Goal: Transaction & Acquisition: Purchase product/service

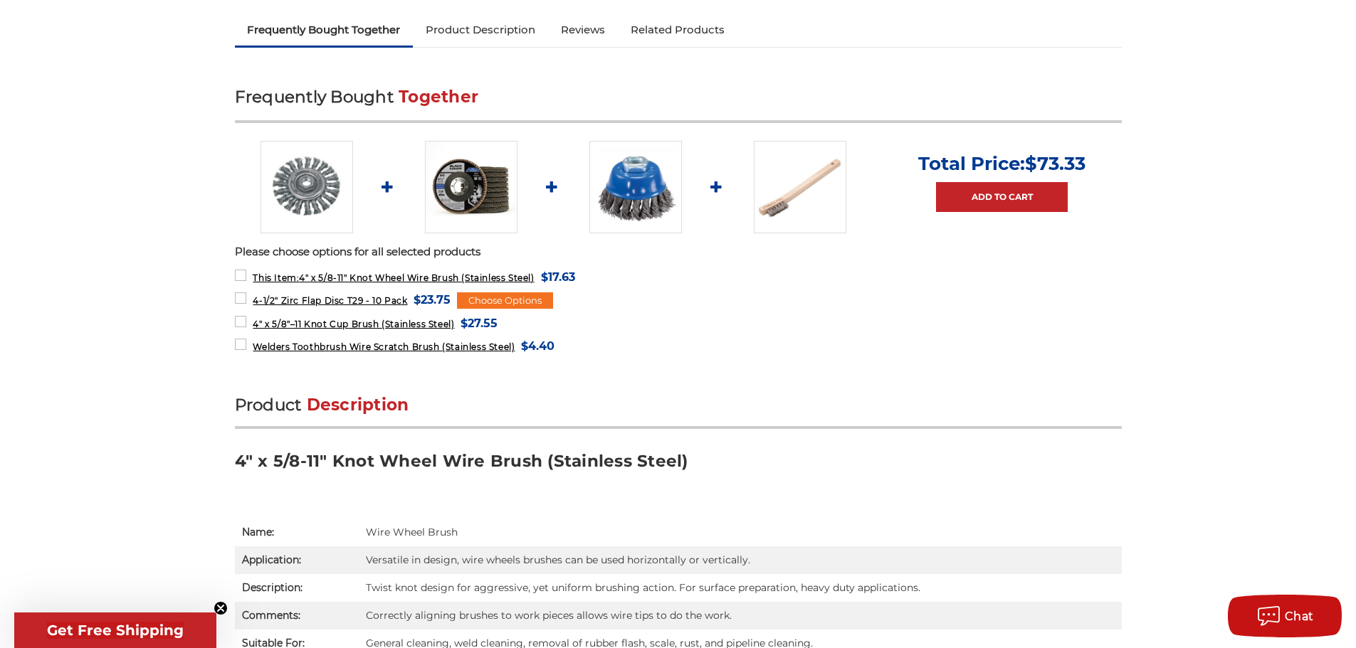
scroll to position [498, 0]
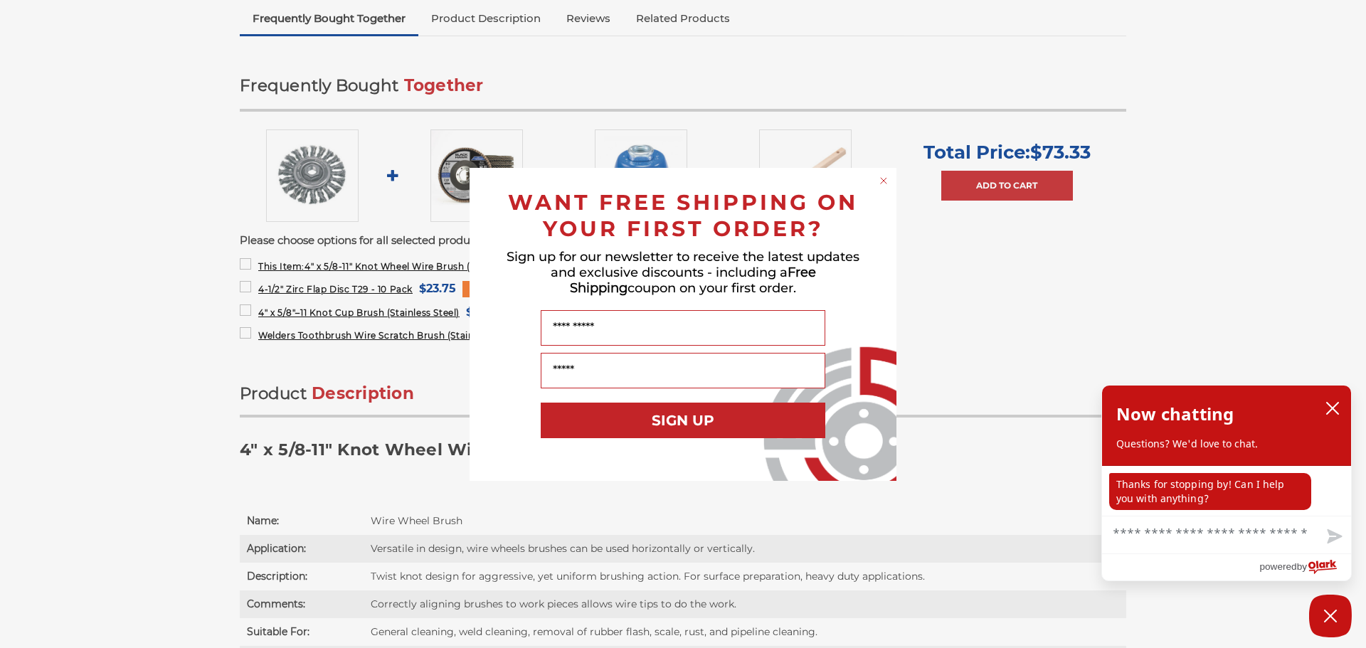
click at [150, 379] on div "Close dialog WANT FREE SHIPPING ON YOUR FIRST ORDER? Sign up for our newsletter…" at bounding box center [683, 324] width 1366 height 648
click at [880, 177] on circle "Close dialog" at bounding box center [884, 181] width 14 height 14
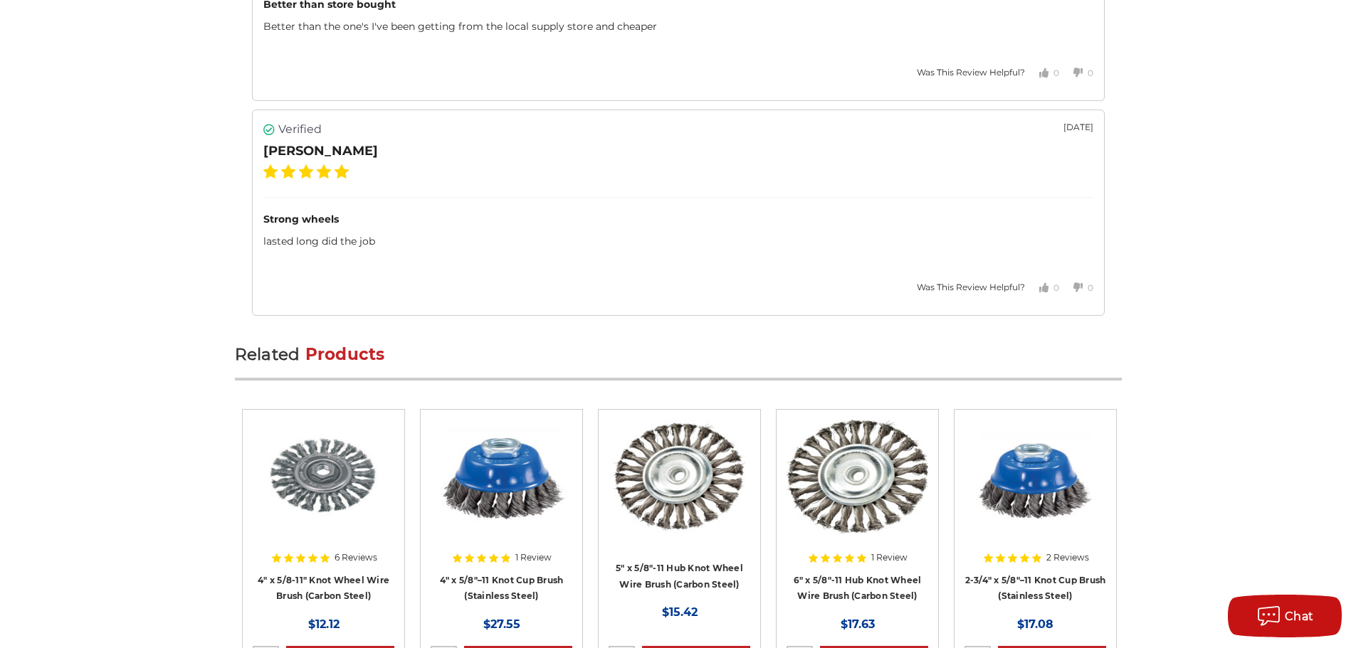
scroll to position [2277, 0]
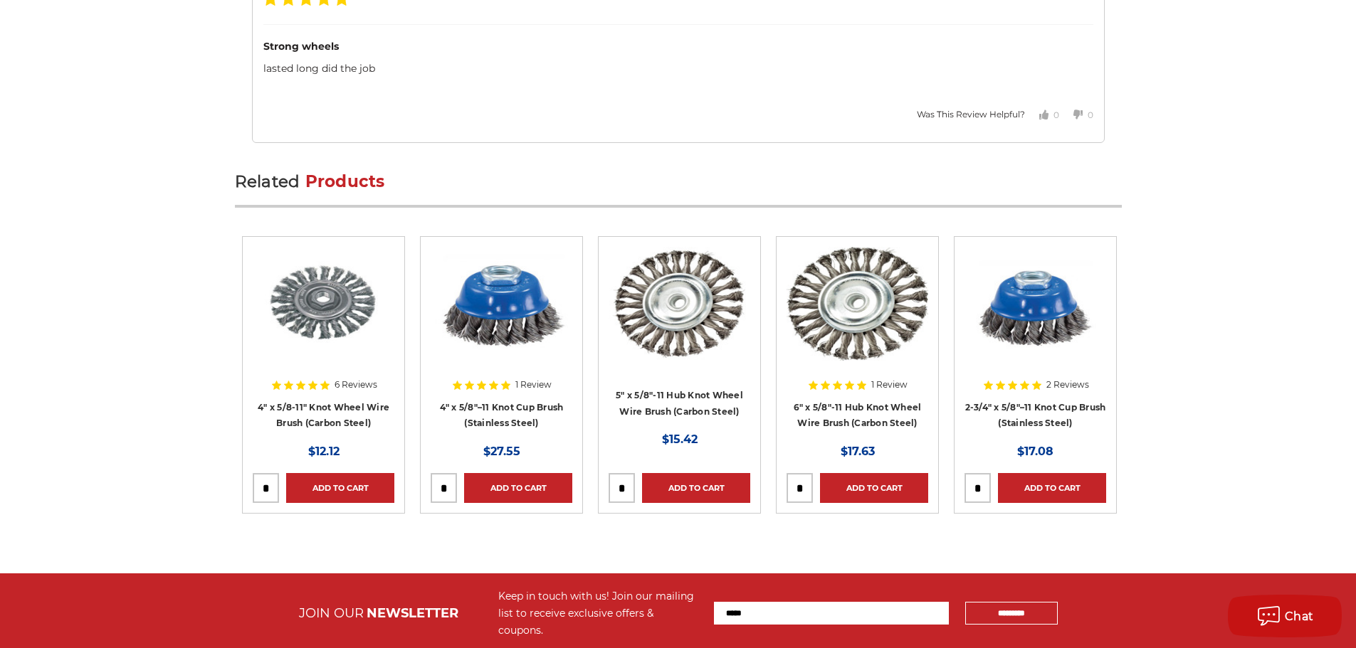
click at [301, 405] on div at bounding box center [320, 336] width 135 height 178
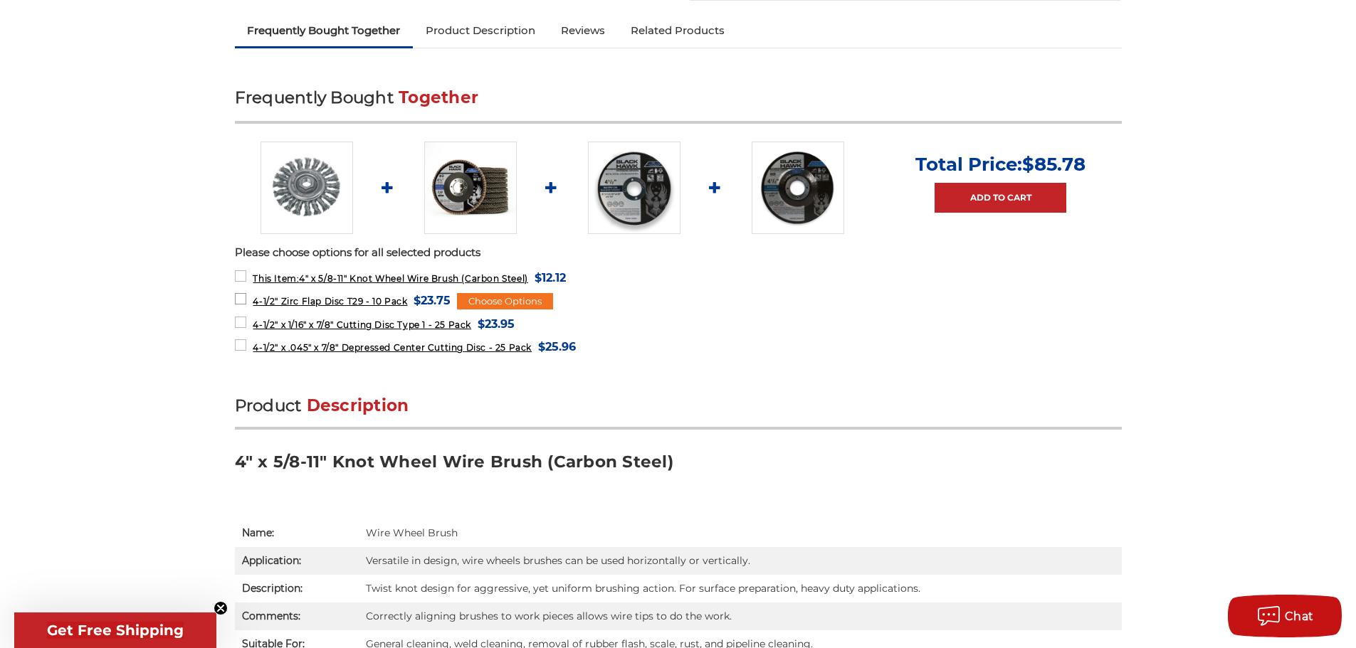
scroll to position [569, 0]
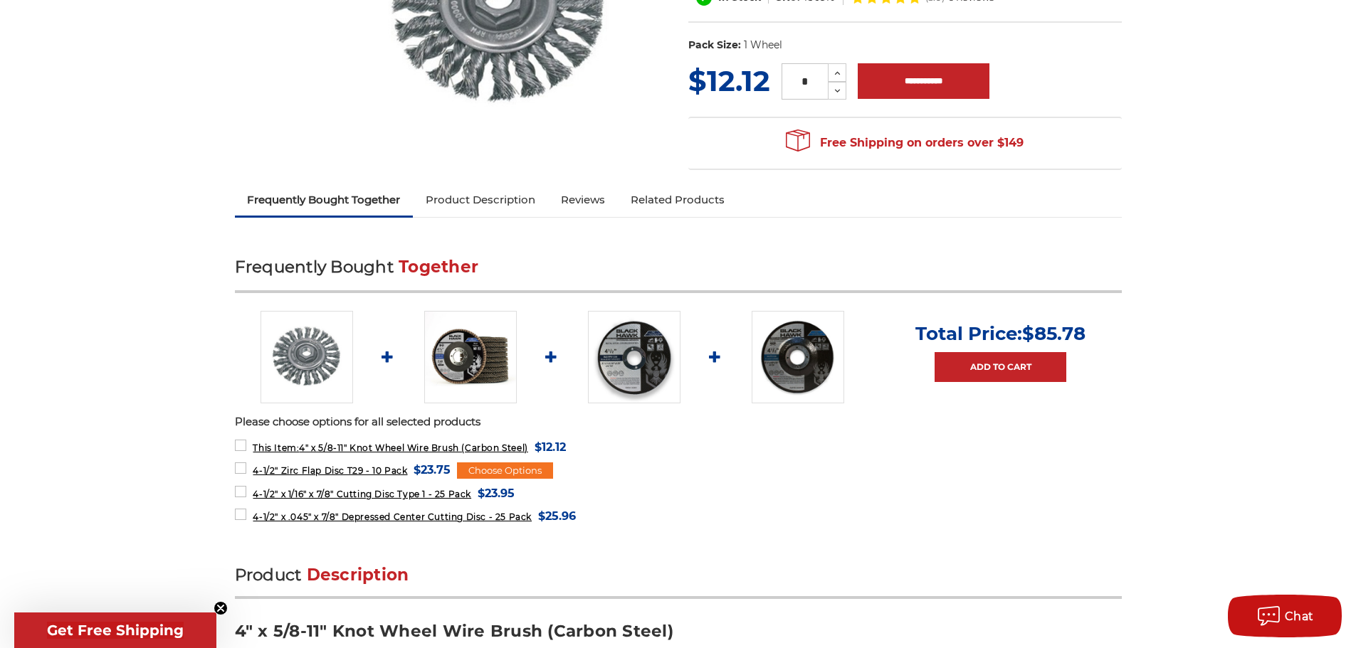
scroll to position [285, 0]
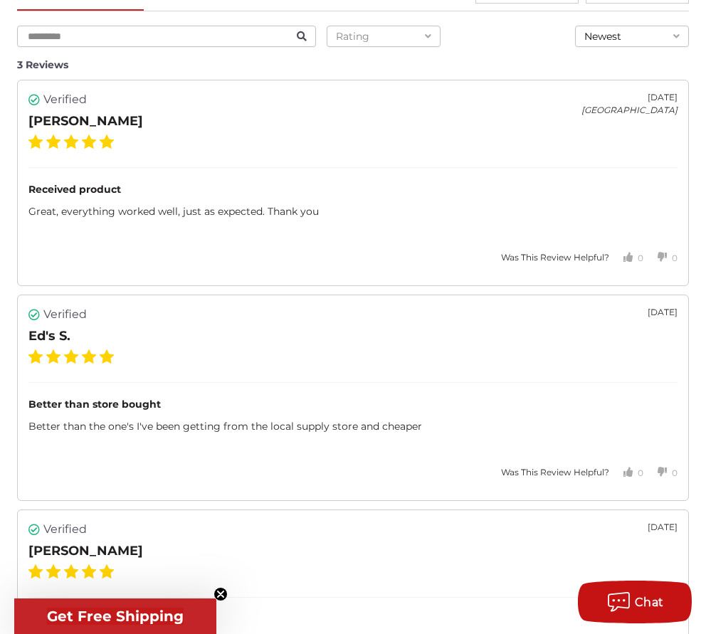
scroll to position [1722, 0]
